Goal: Navigation & Orientation: Find specific page/section

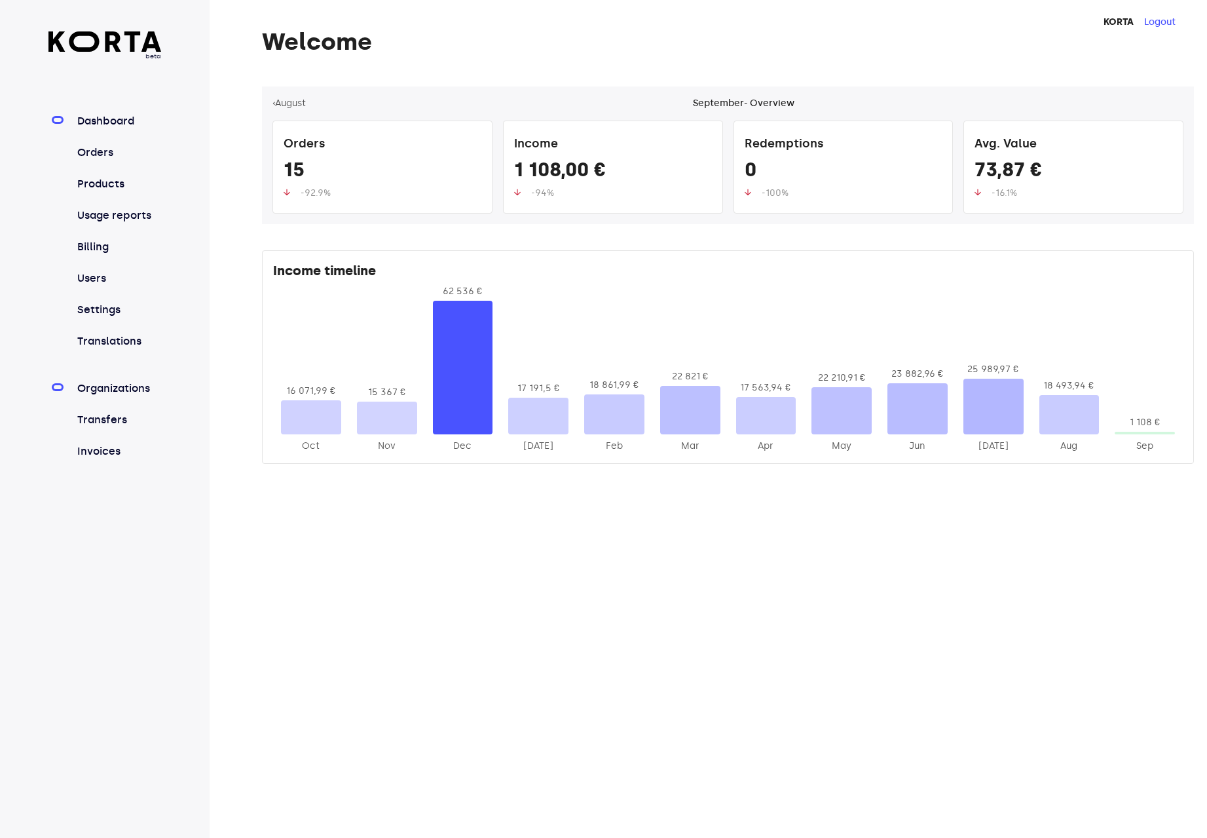
click at [120, 396] on link "Organizations" at bounding box center [118, 389] width 87 height 16
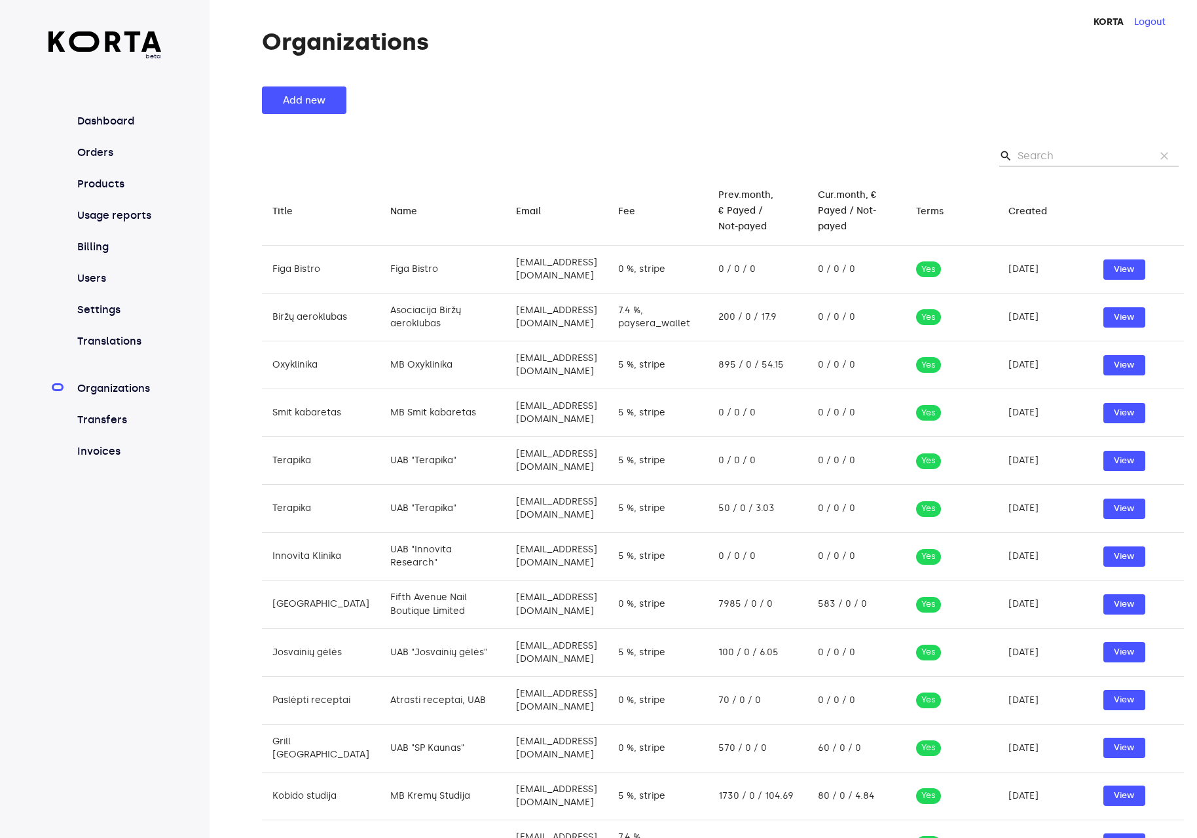
click at [721, 84] on div "Organizations Add new search clear Title arrow_downward Name arrow_downward Ema…" at bounding box center [704, 639] width 988 height 1221
click at [118, 127] on link "Dashboard" at bounding box center [118, 121] width 87 height 16
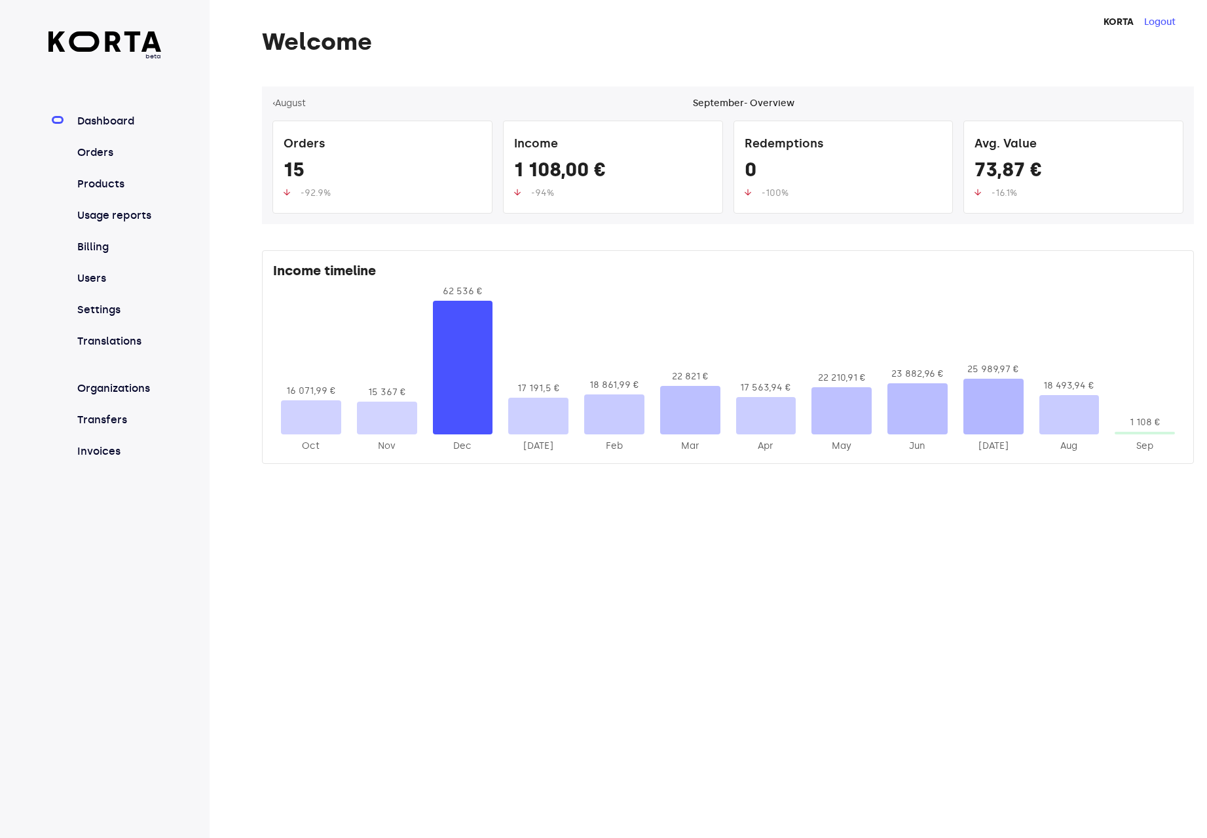
click at [642, 47] on h1 "Welcome" at bounding box center [728, 42] width 932 height 26
